Goal: Task Accomplishment & Management: Manage account settings

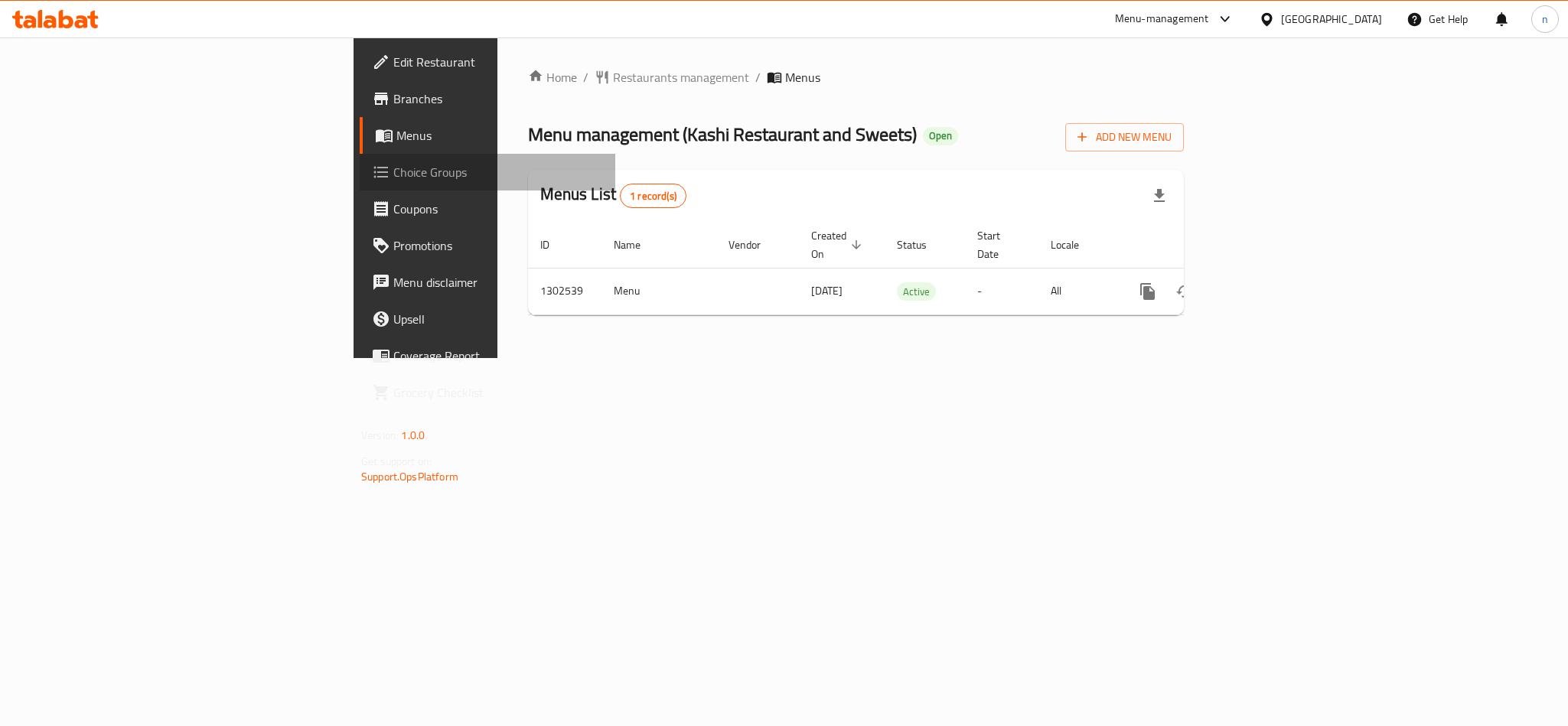
click at [393, 174] on span "Choice Groups" at bounding box center [498, 171] width 210 height 18
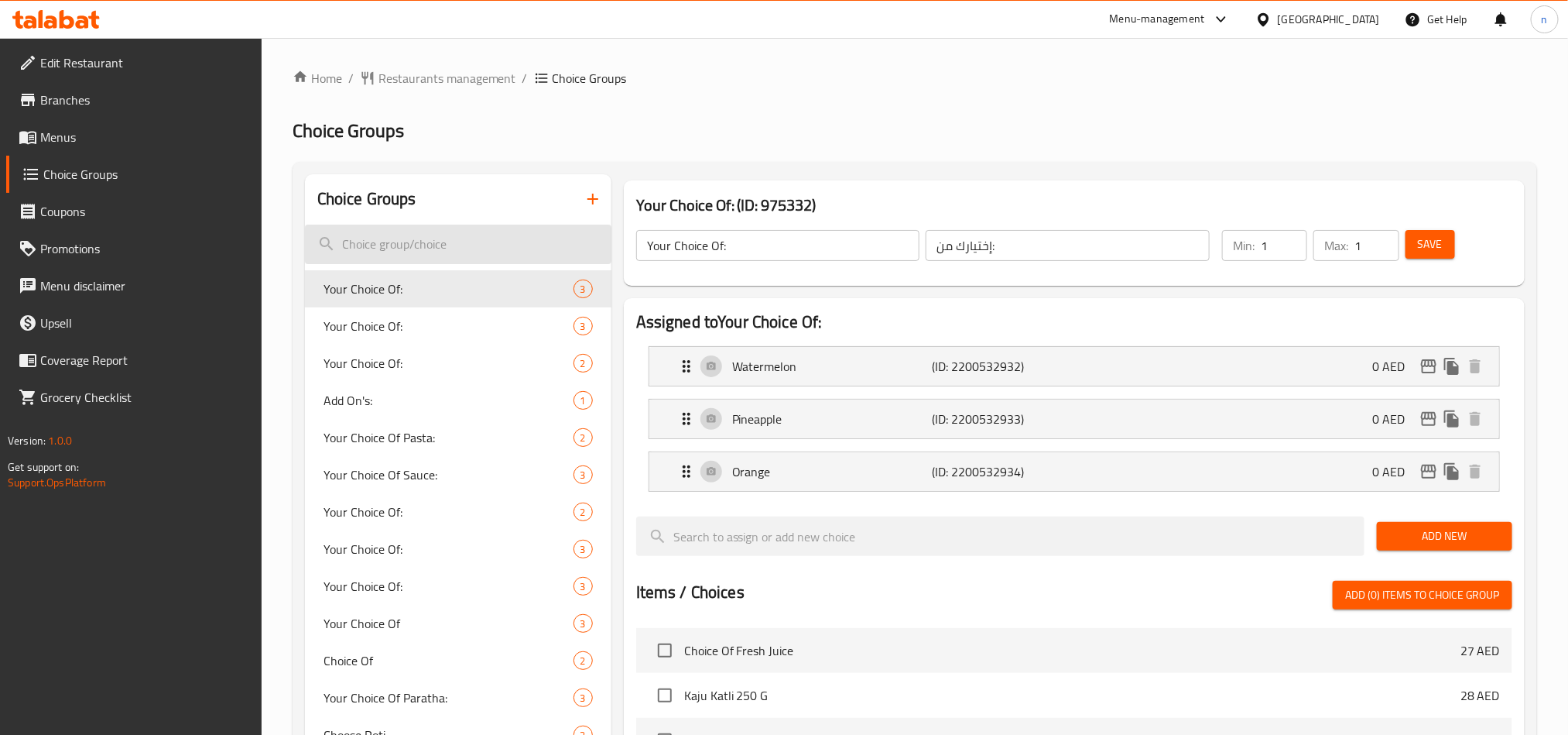
click at [371, 237] on input "search" at bounding box center [458, 244] width 306 height 40
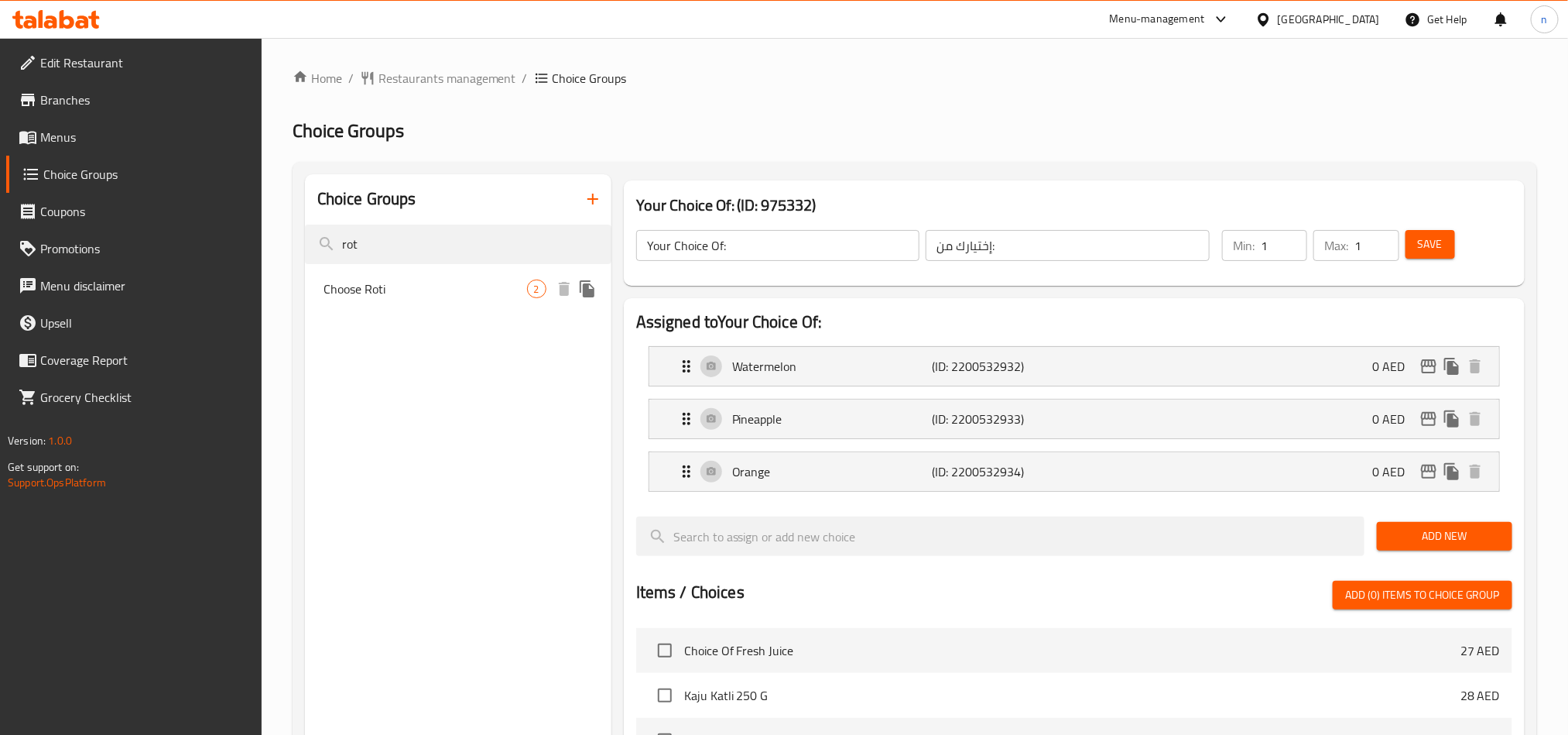
type input "rot"
click at [400, 300] on div "Choose Roti 2" at bounding box center [458, 288] width 306 height 37
type input "Choose Roti"
type input "[PERSON_NAME]"
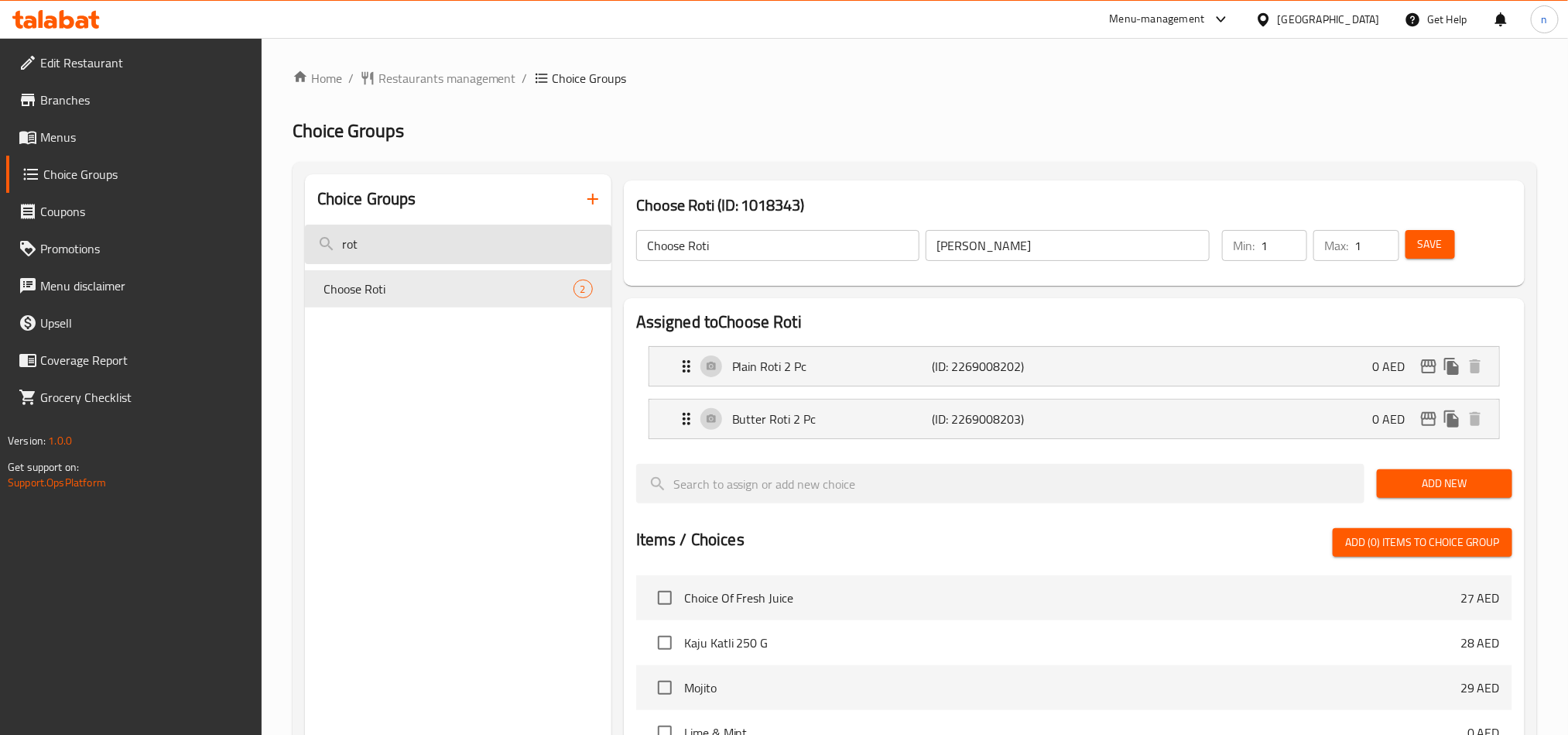
drag, startPoint x: 402, startPoint y: 254, endPoint x: 318, endPoint y: 253, distance: 84.0
click at [318, 253] on input "rot" at bounding box center [458, 244] width 306 height 40
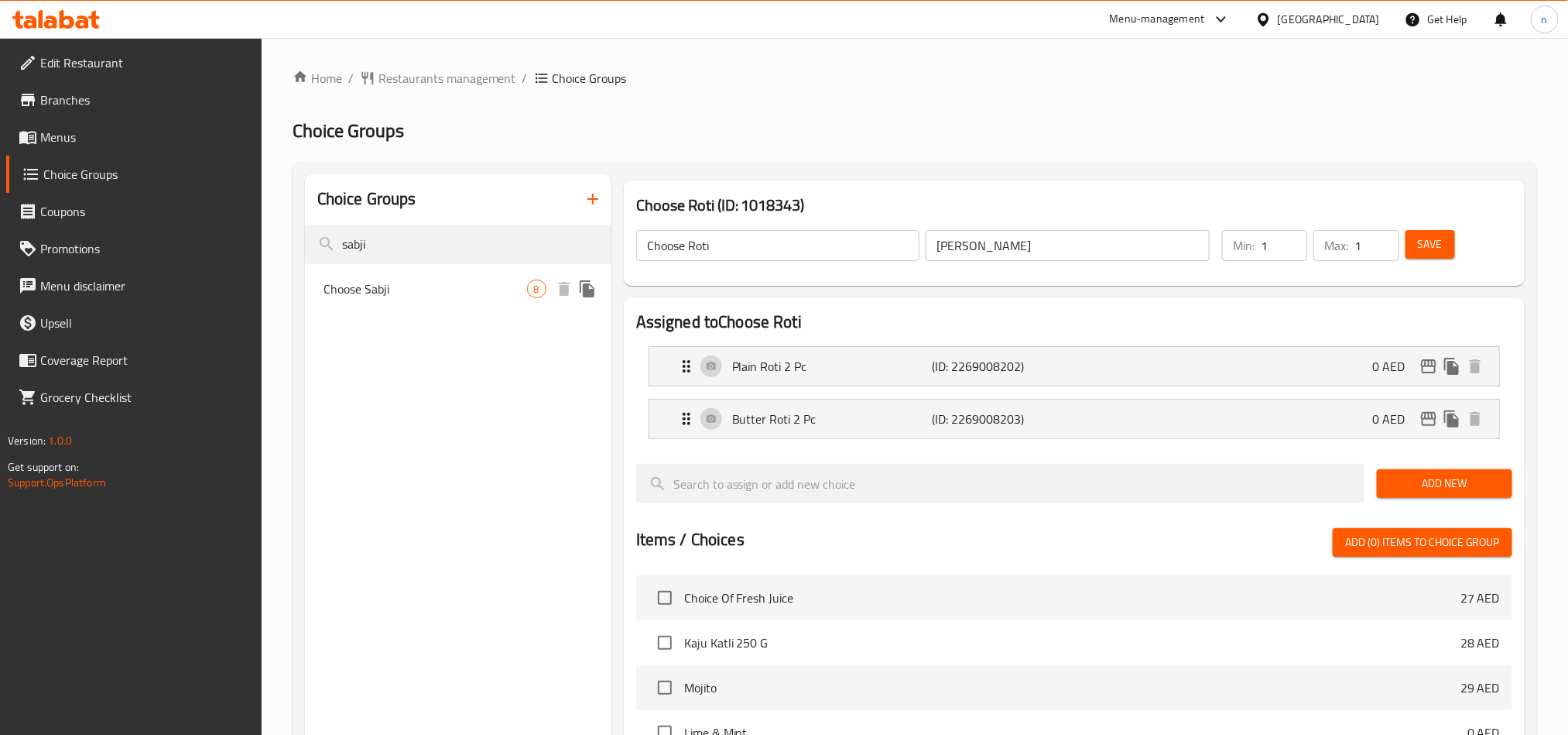
type input "sabji"
click at [352, 280] on span "Choose Sabji" at bounding box center [425, 288] width 204 height 18
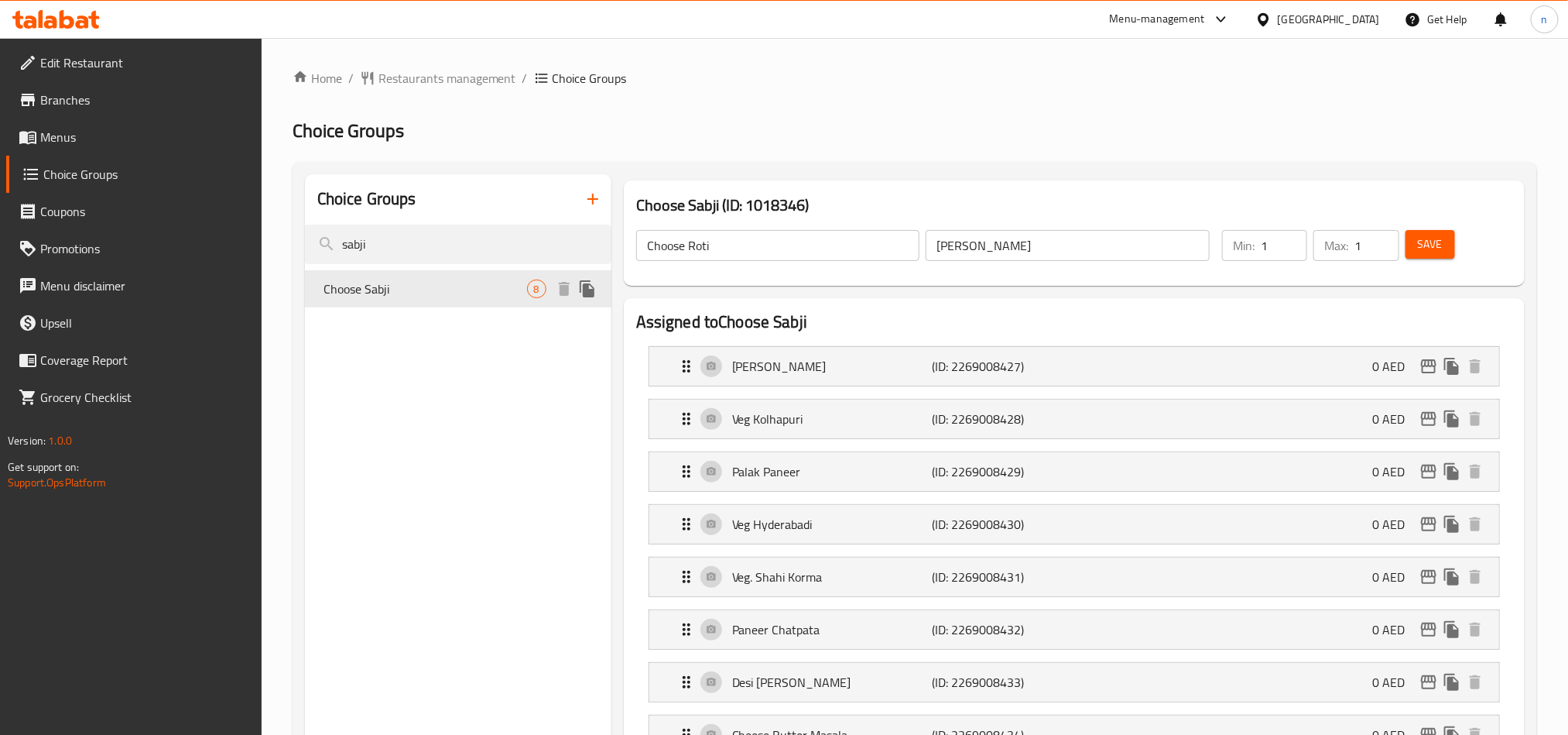
type input "Choose Sabji"
type input "[PERSON_NAME]"
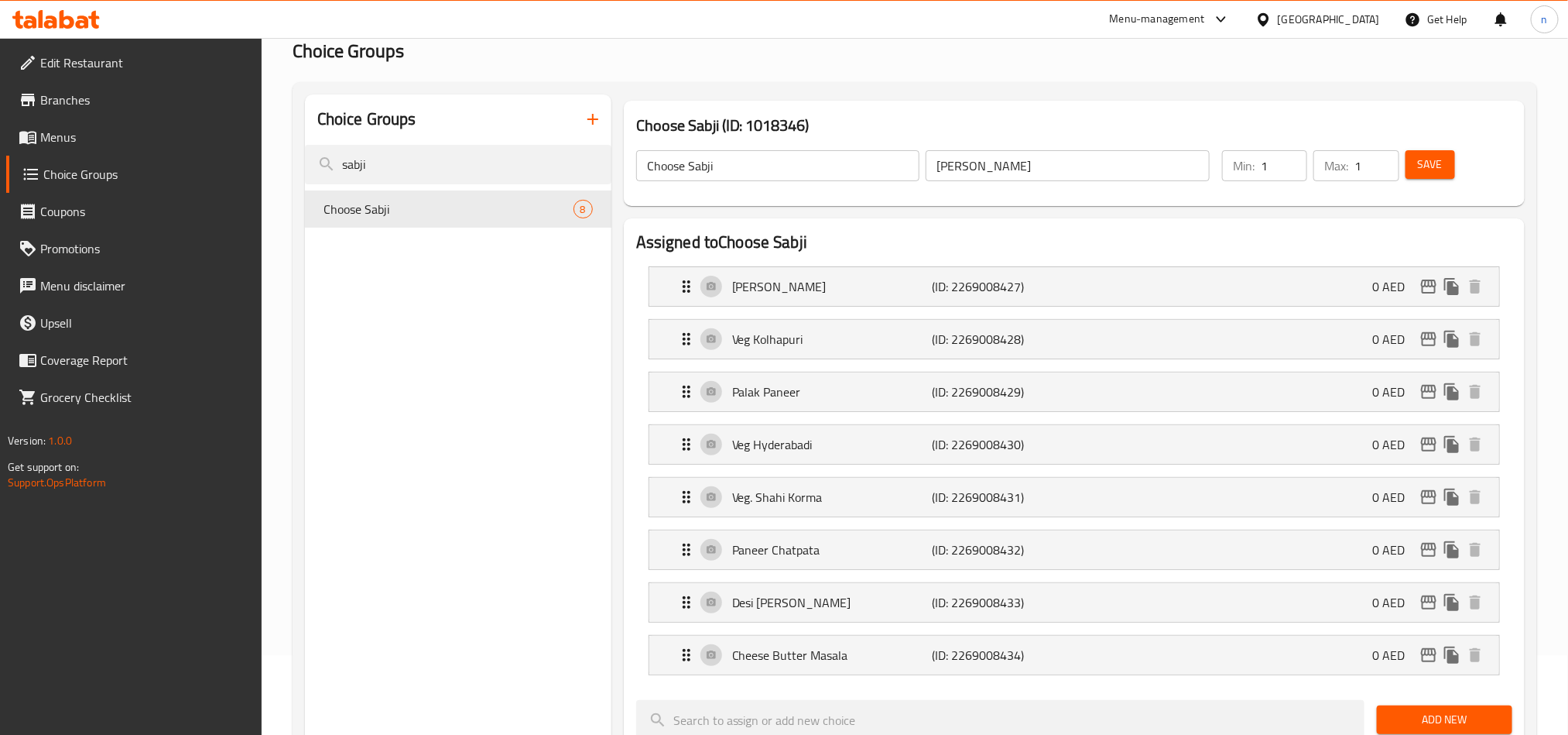
scroll to position [116, 0]
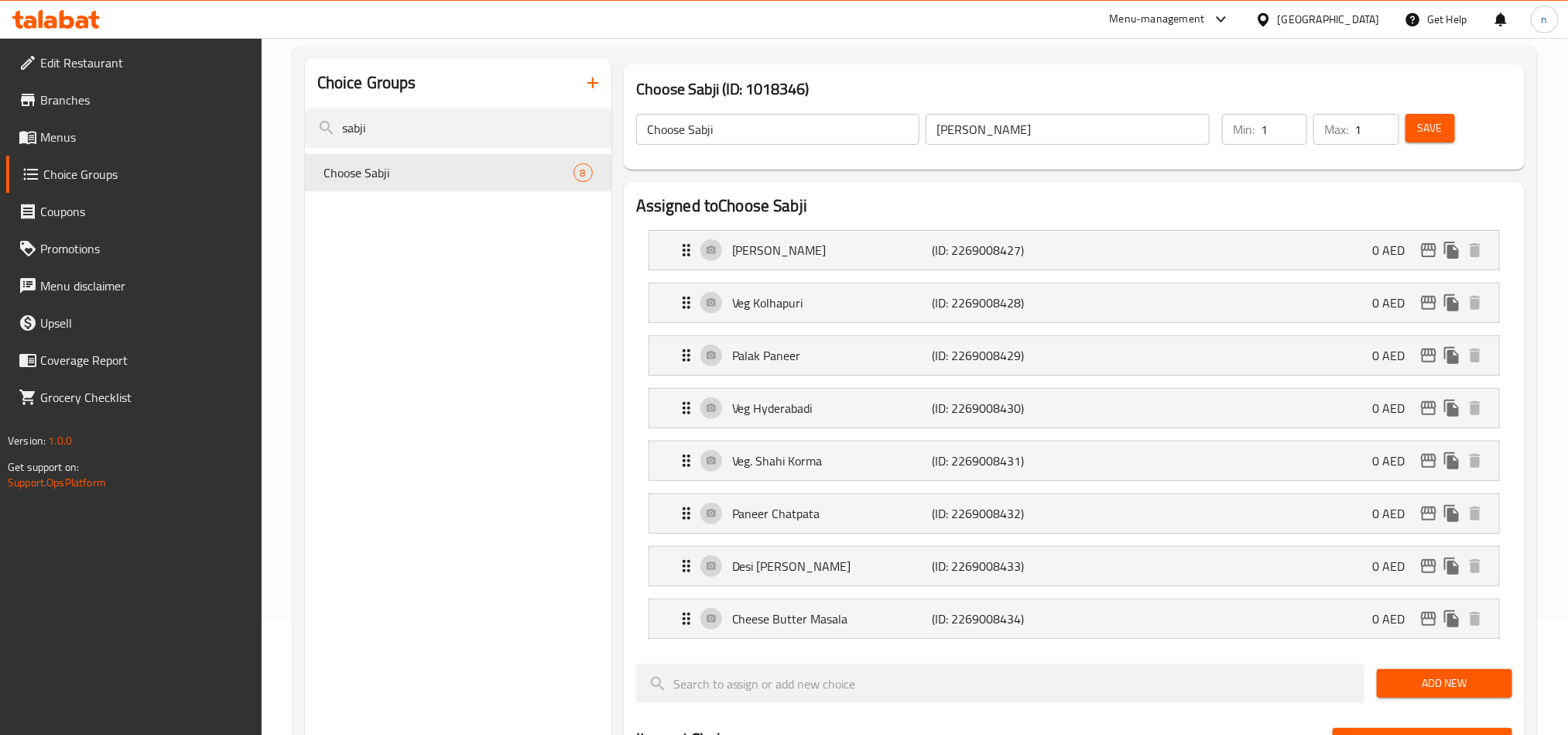
drag, startPoint x: 432, startPoint y: 128, endPoint x: 258, endPoint y: 128, distance: 174.0
click at [258, 128] on div "Edit Restaurant Branches Menus Choice Groups Coupons Promotions Menu disclaimer…" at bounding box center [784, 650] width 1568 height 1458
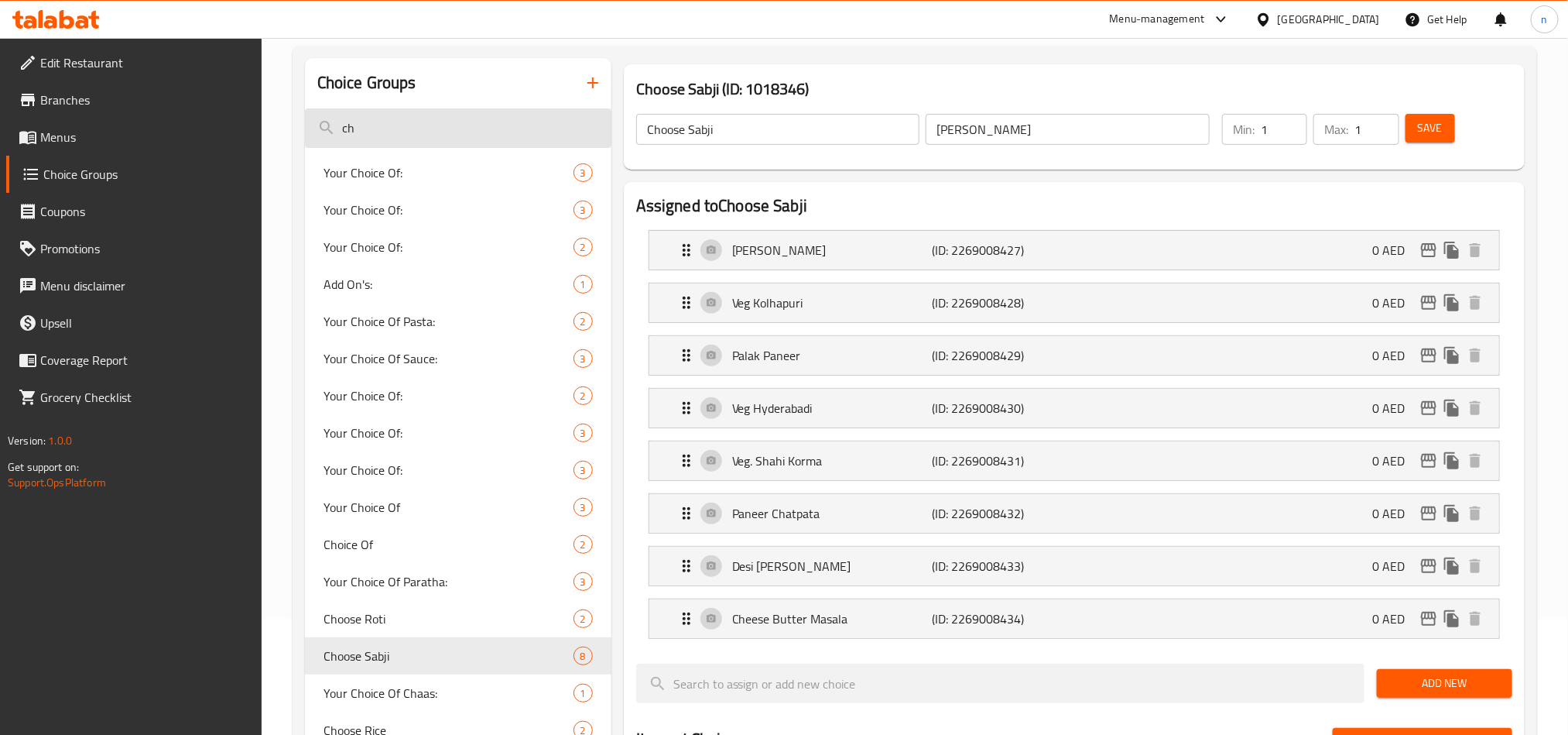
click at [374, 135] on input "ch" at bounding box center [458, 128] width 306 height 40
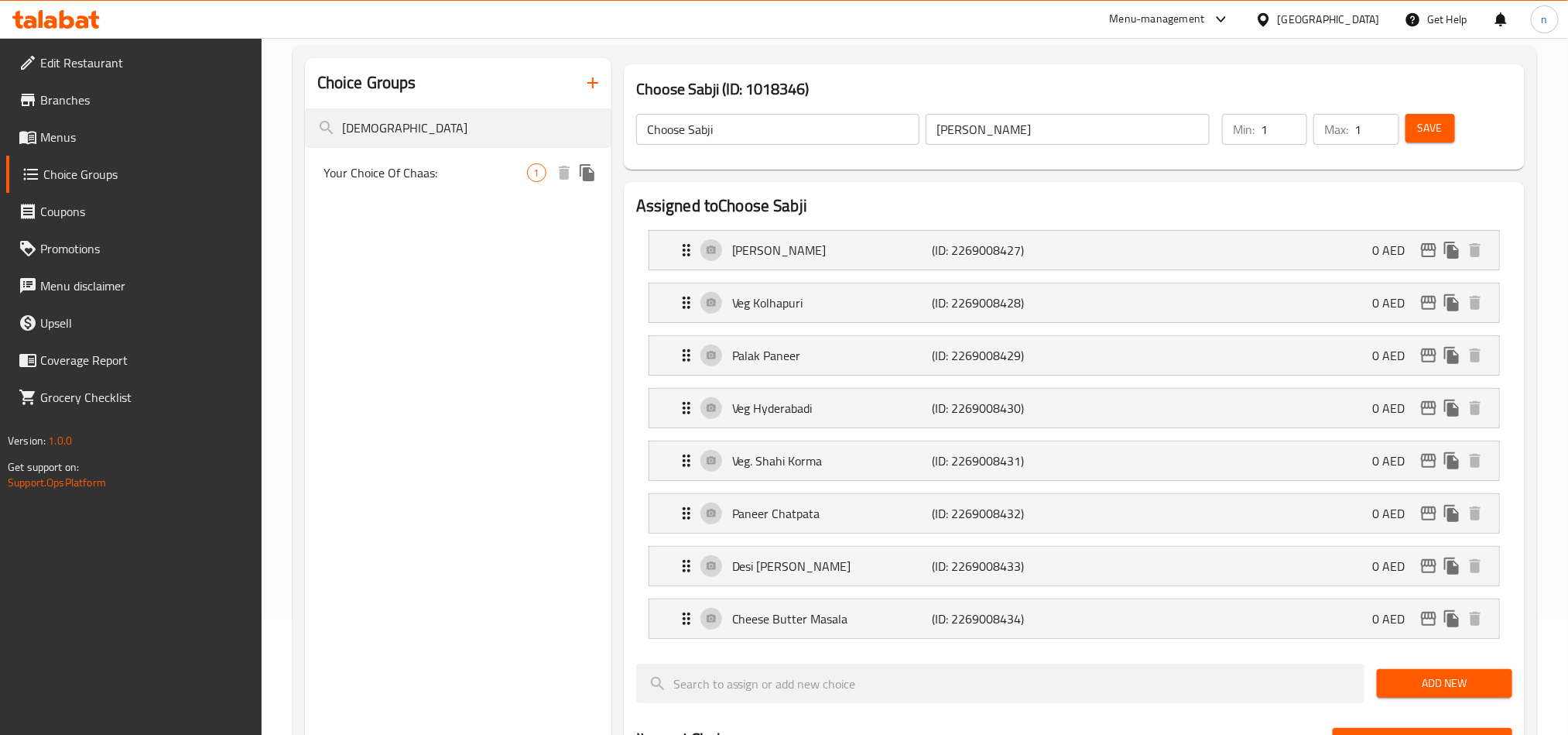
type input "[DEMOGRAPHIC_DATA]"
click at [383, 163] on span "Your Choice Of Chaas:" at bounding box center [425, 172] width 204 height 18
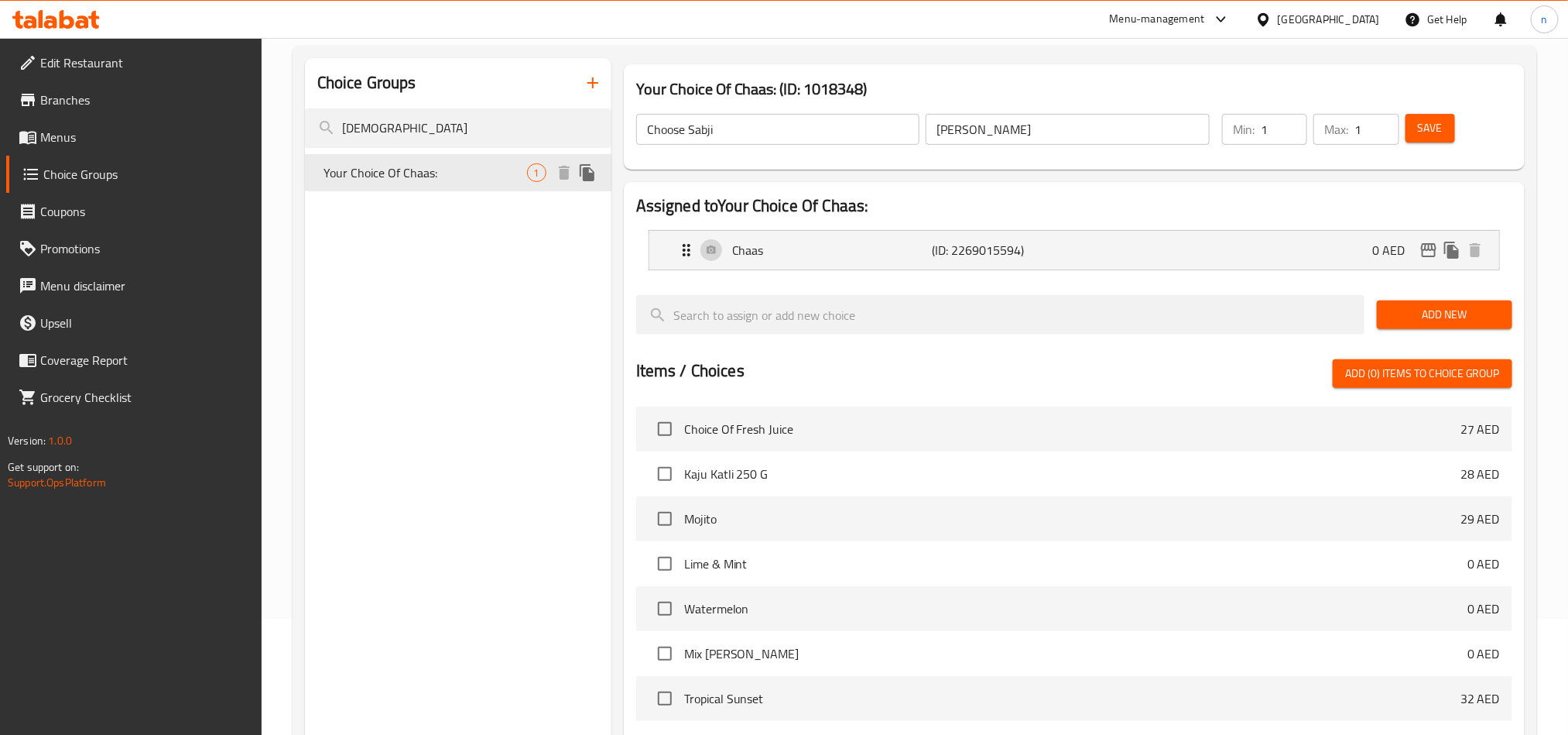
type input "Your Choice Of Chaas:"
type input ":اختيارك من شاس"
type input "0"
click at [391, 120] on input "[DEMOGRAPHIC_DATA]" at bounding box center [458, 128] width 306 height 40
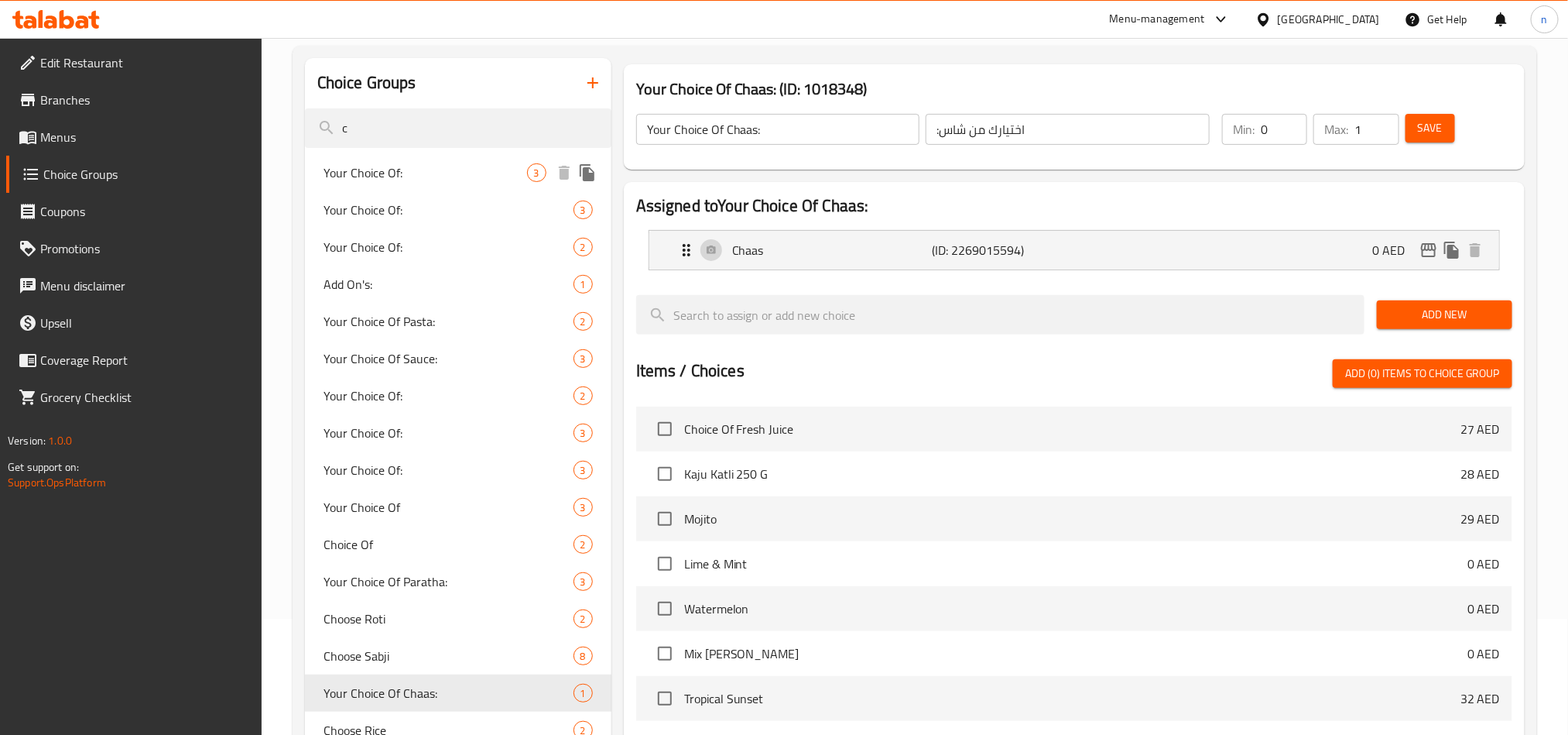
type input "c"
click at [393, 182] on span "Your Choice Of:" at bounding box center [425, 172] width 204 height 18
type input "Your Choice Of:"
type input "إختيارك من:"
type input "1"
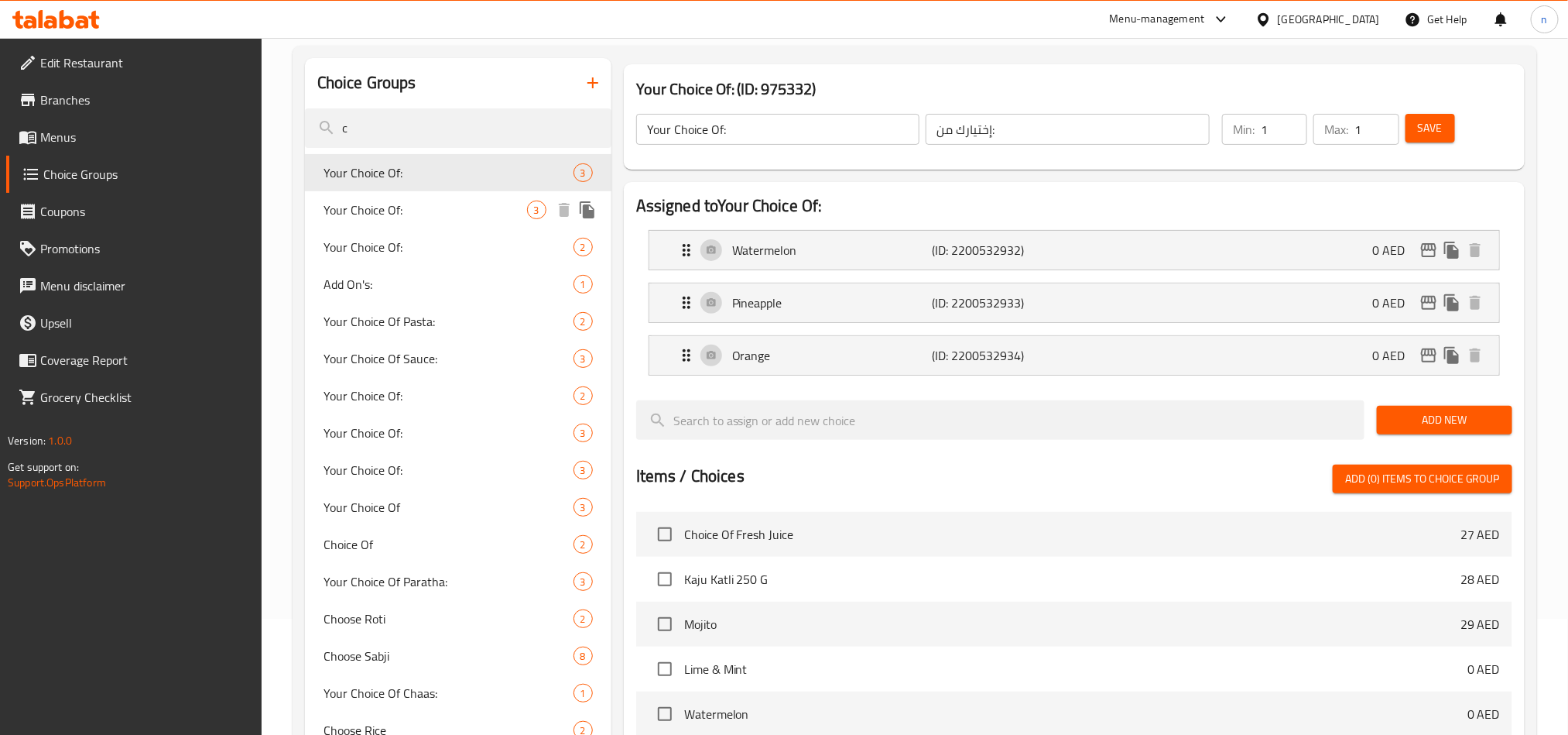
click at [398, 223] on div "Your Choice Of: 3" at bounding box center [458, 209] width 306 height 37
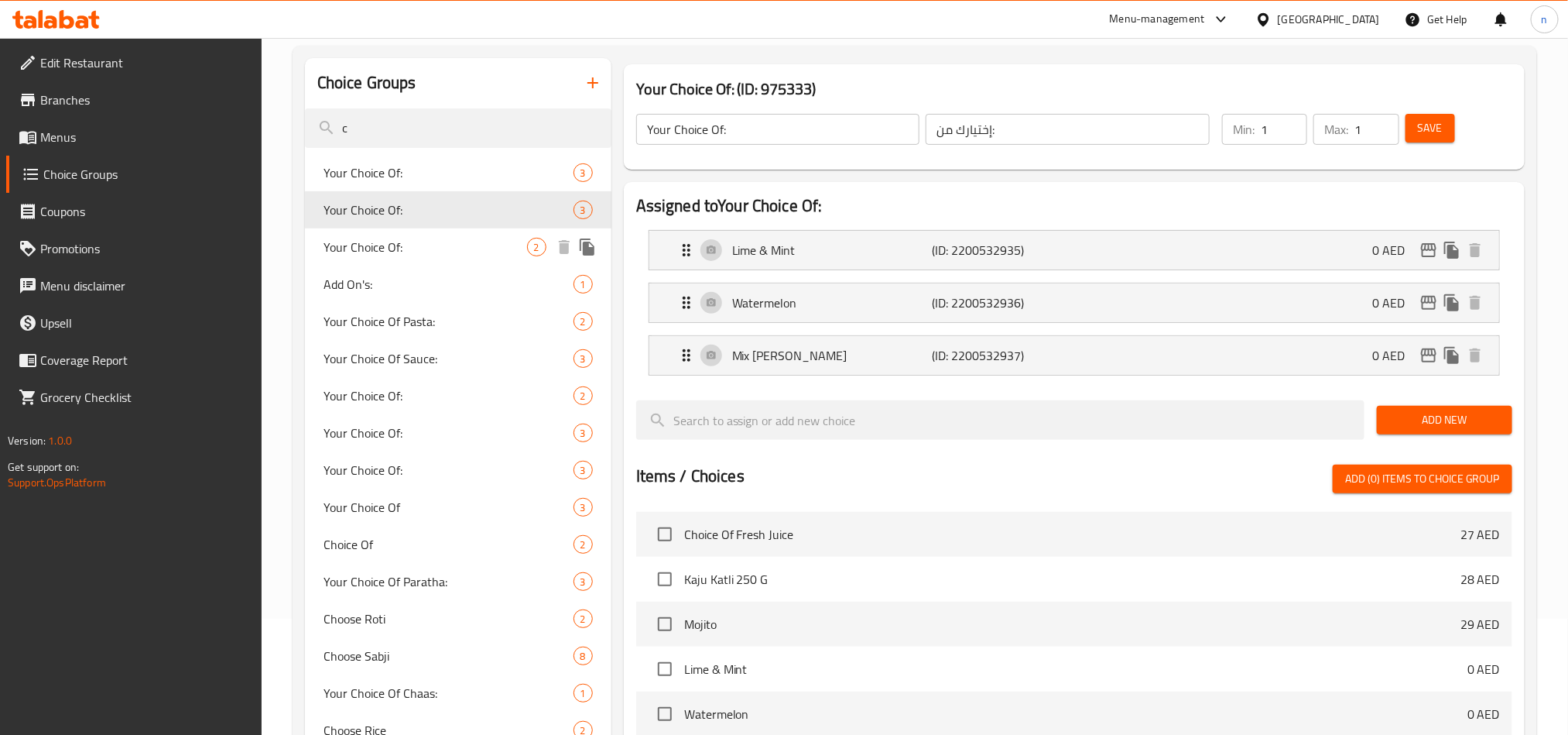
click at [404, 263] on div "Your Choice Of: 2" at bounding box center [458, 246] width 306 height 37
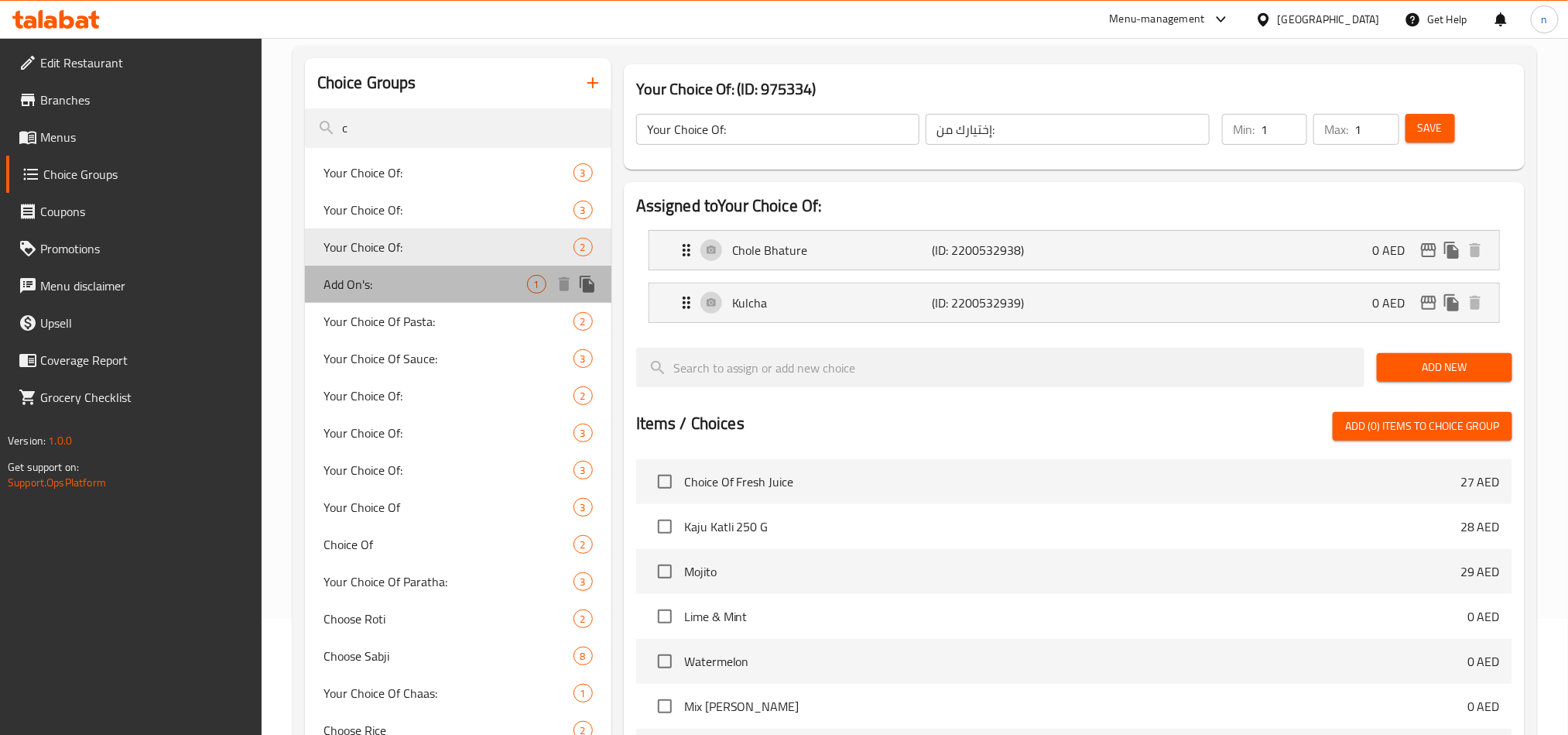
click at [404, 272] on div "Add On's: 1" at bounding box center [458, 284] width 306 height 37
type input "Add On's:"
type input "الإضافات:"
type input "0"
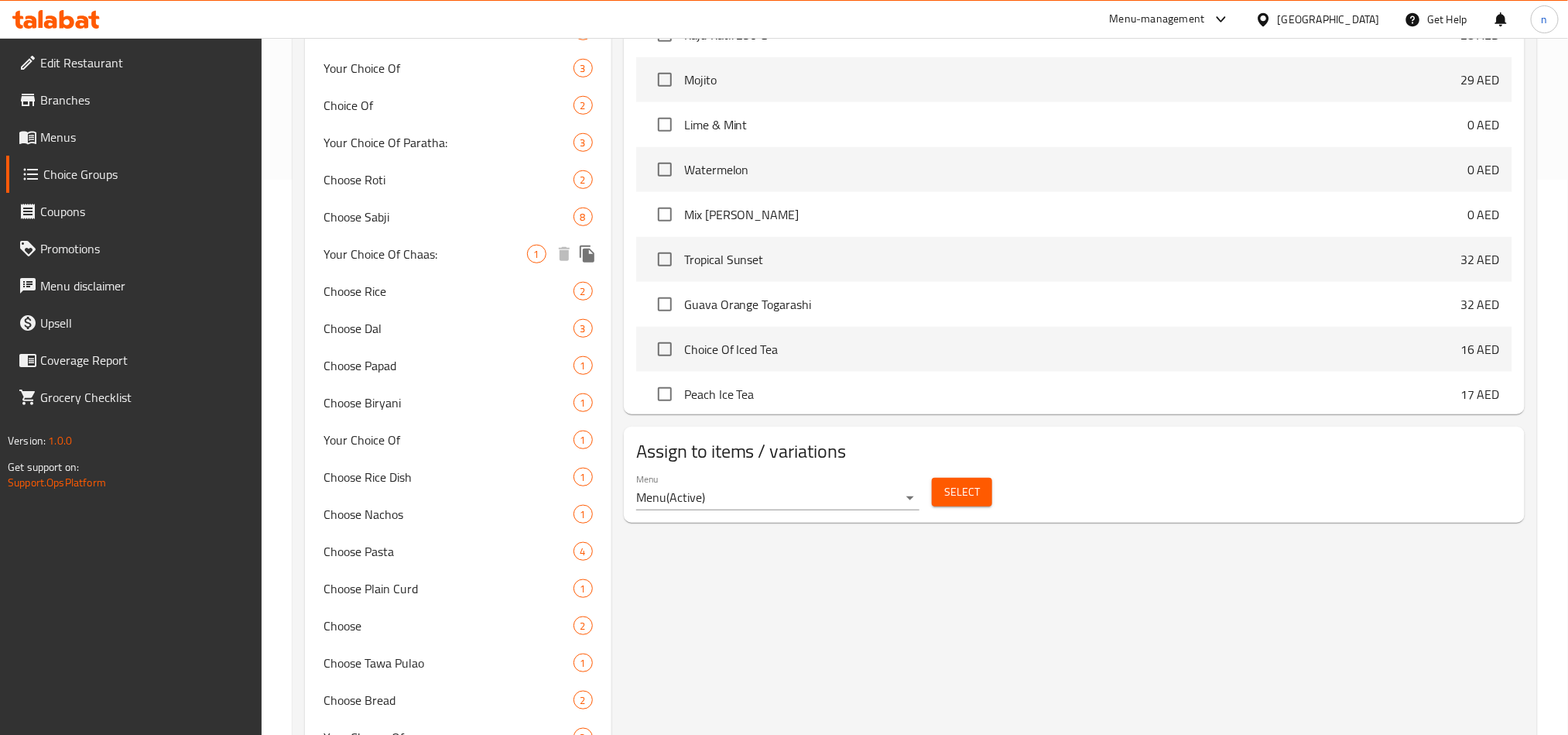
scroll to position [581, 0]
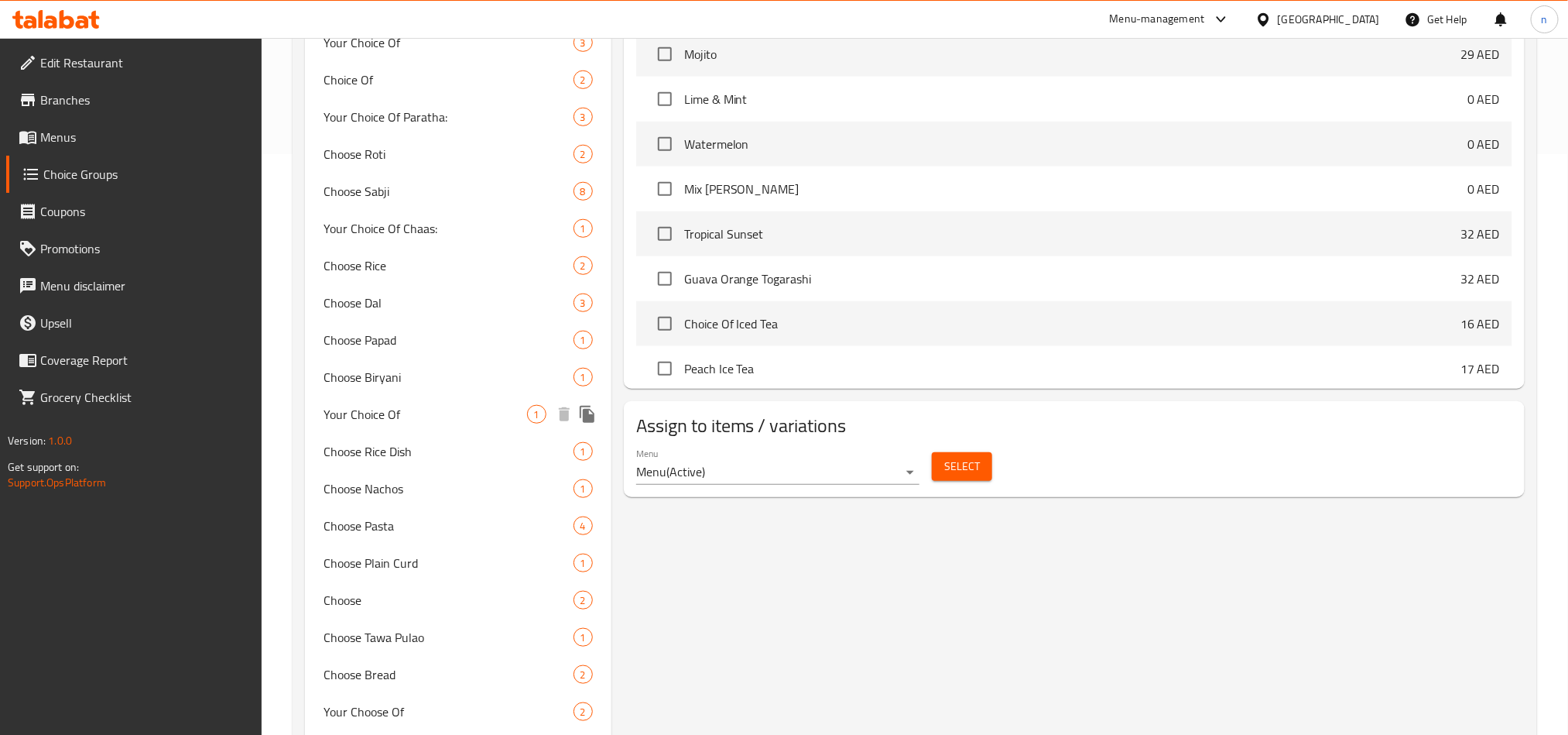
click at [451, 409] on span "Your Choice Of" at bounding box center [425, 413] width 204 height 18
type input "Your Choice Of"
type input "اختيارك من"
type input "1"
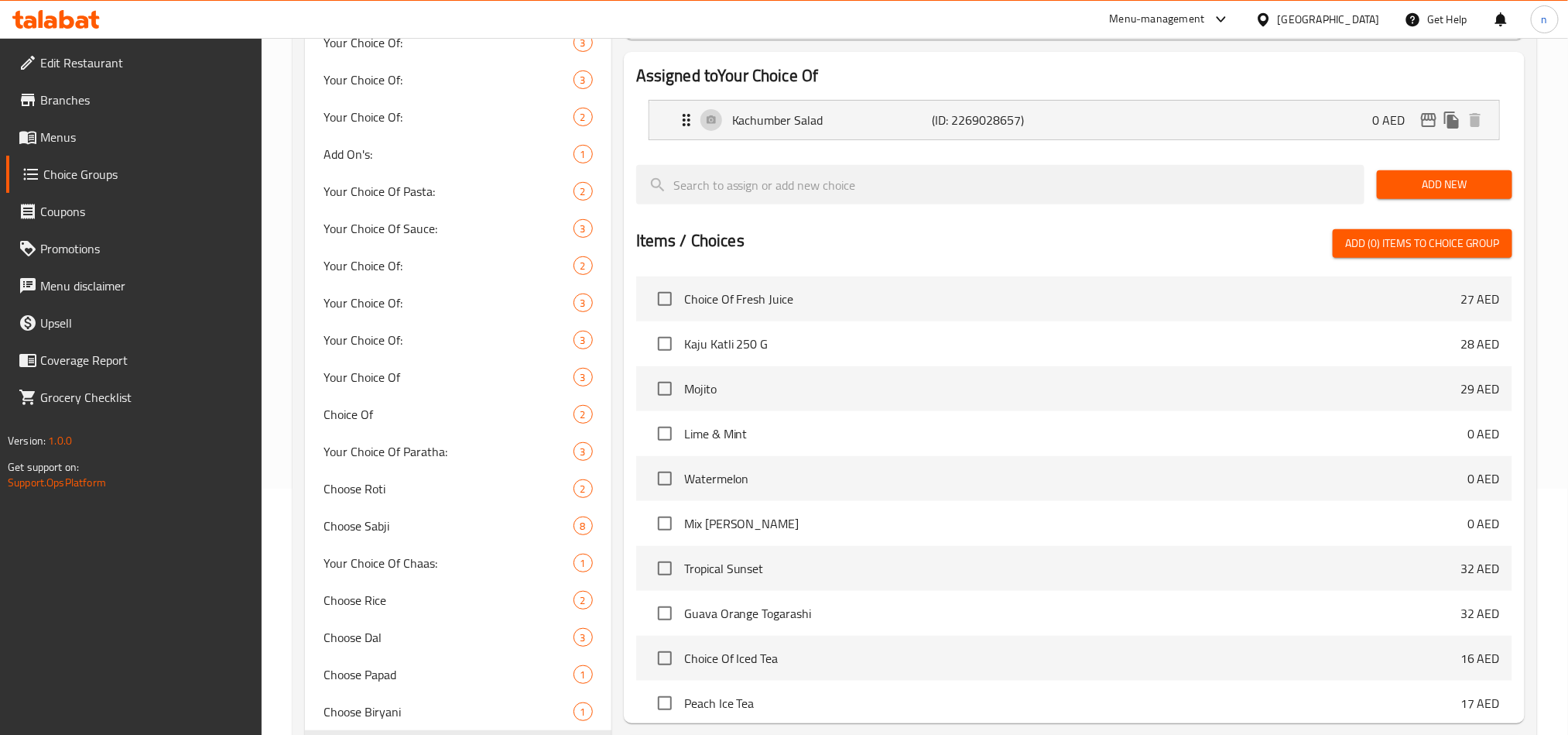
scroll to position [0, 0]
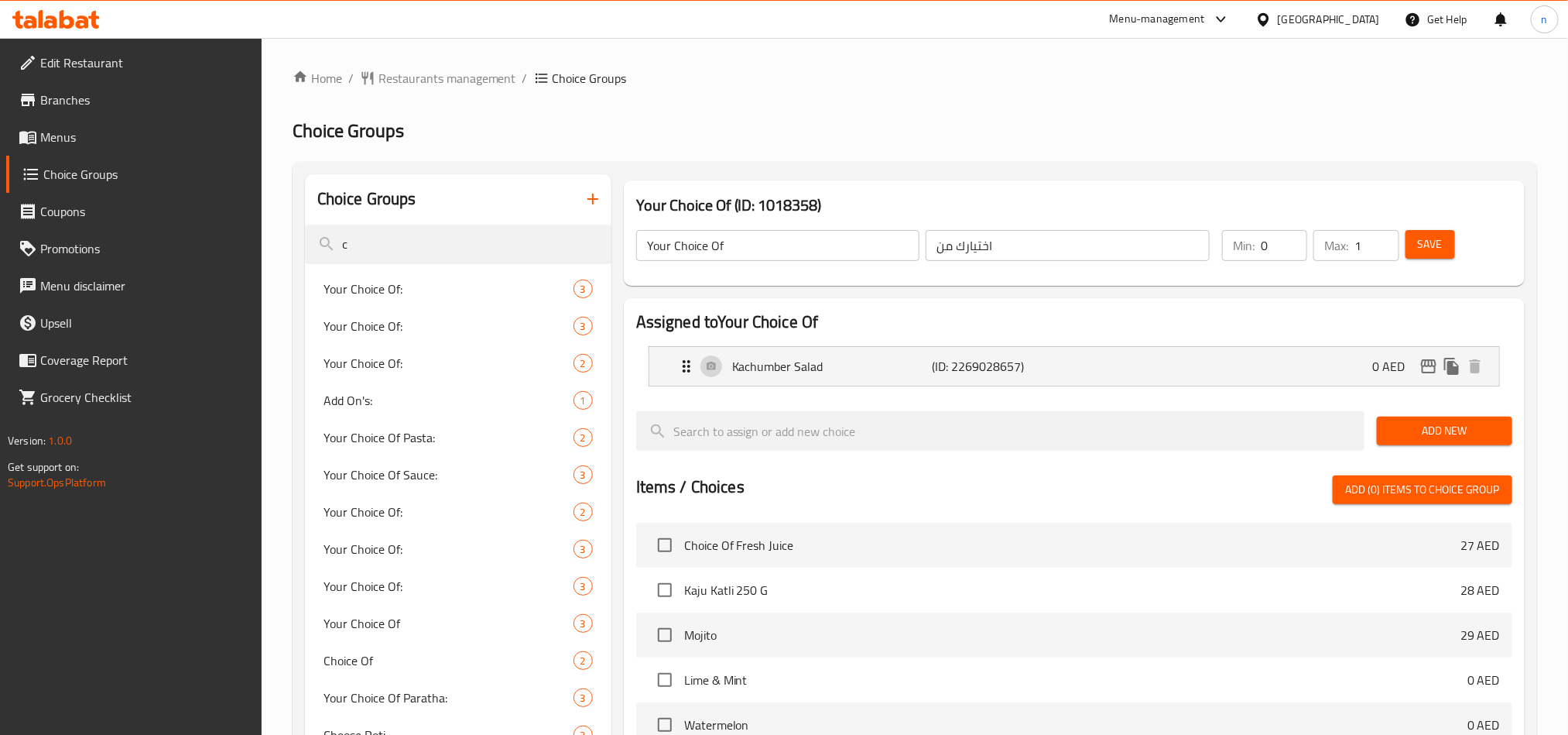
click at [65, 25] on icon at bounding box center [67, 19] width 15 height 18
